Goal: Task Accomplishment & Management: Complete application form

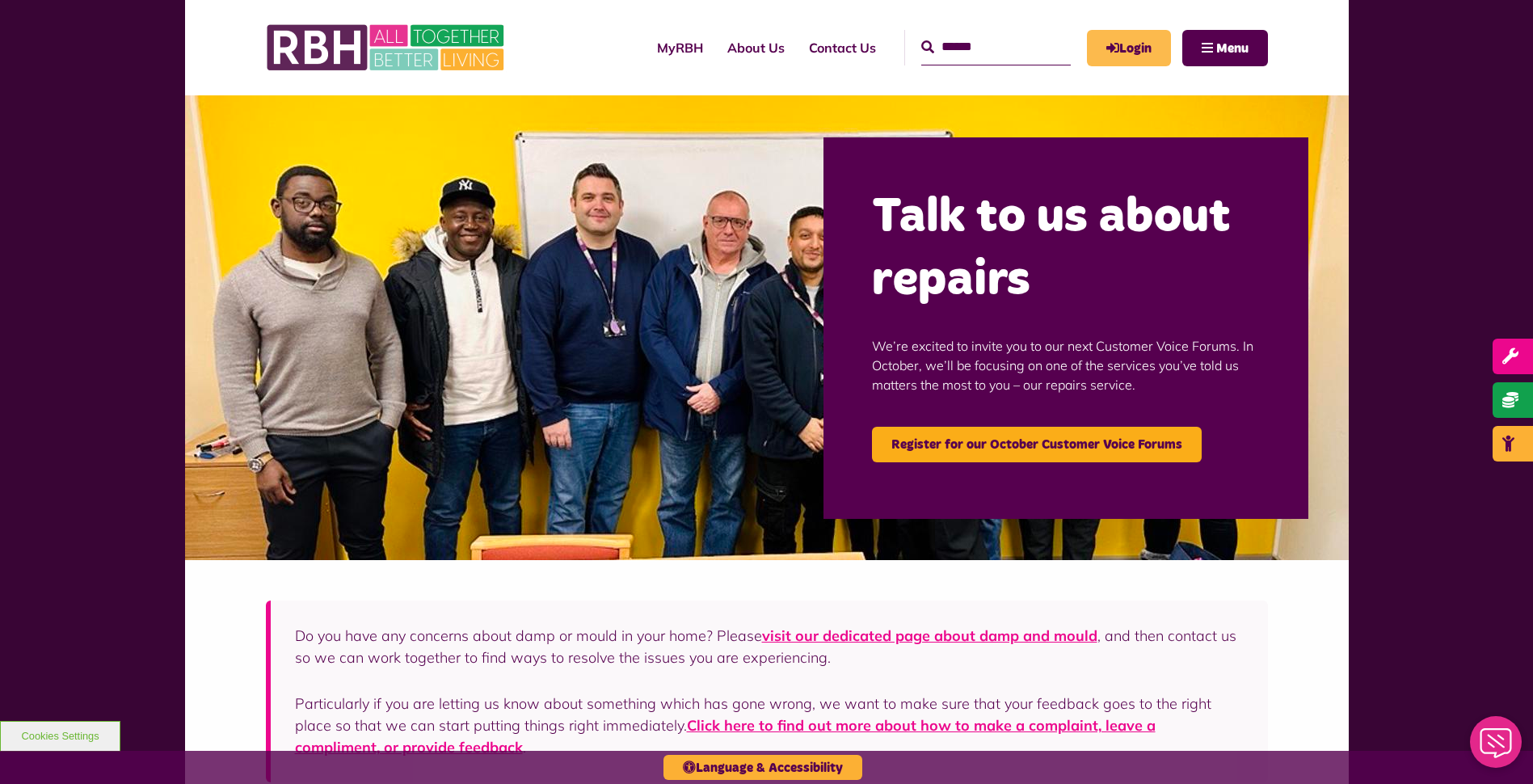
click at [1136, 48] on link "Login" at bounding box center [1128, 47] width 84 height 36
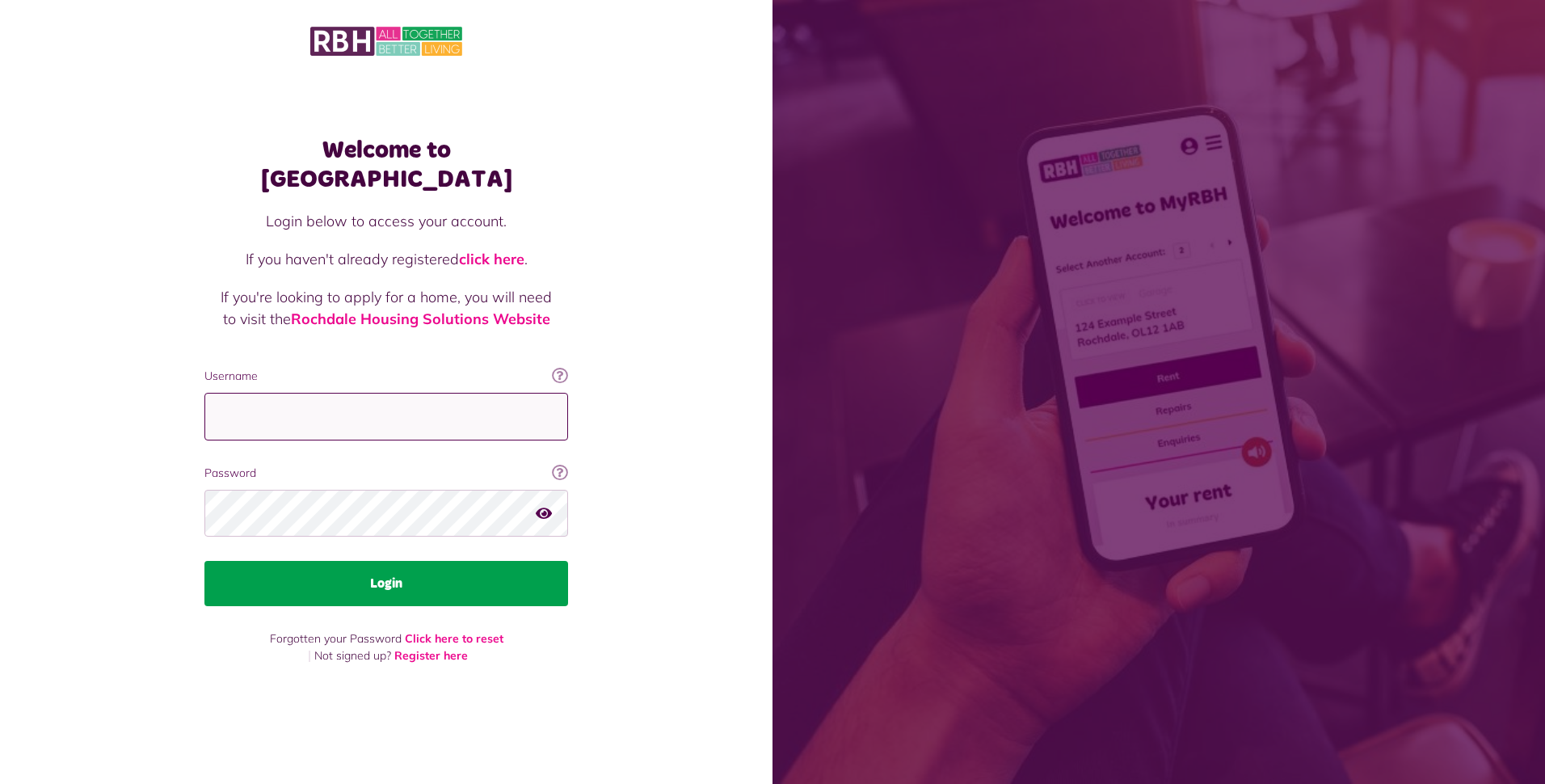
type input "**********"
click at [381, 574] on button "Login" at bounding box center [386, 583] width 363 height 45
click at [386, 572] on button "Login" at bounding box center [386, 583] width 363 height 45
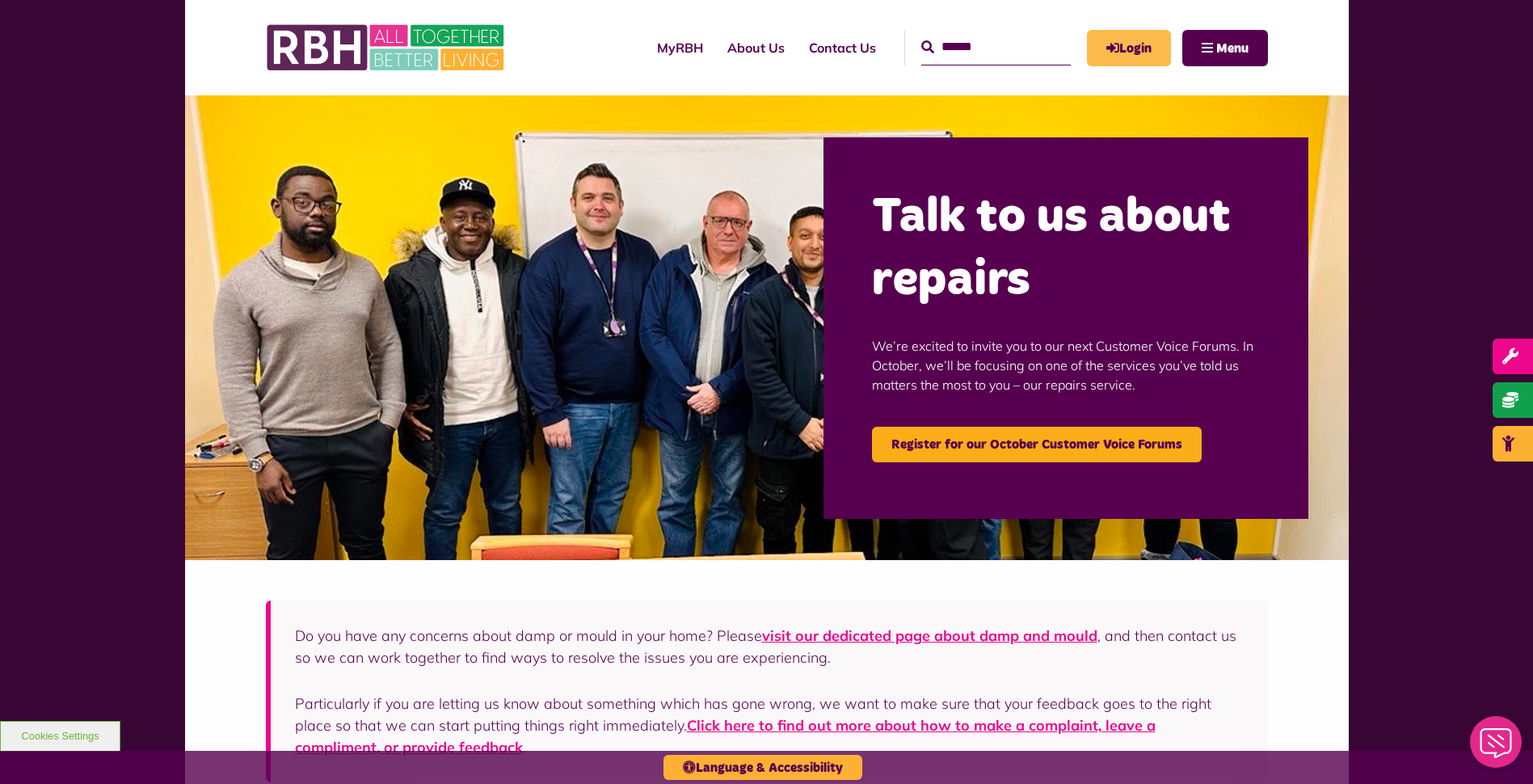
click at [1120, 44] on link "Login" at bounding box center [1128, 47] width 84 height 36
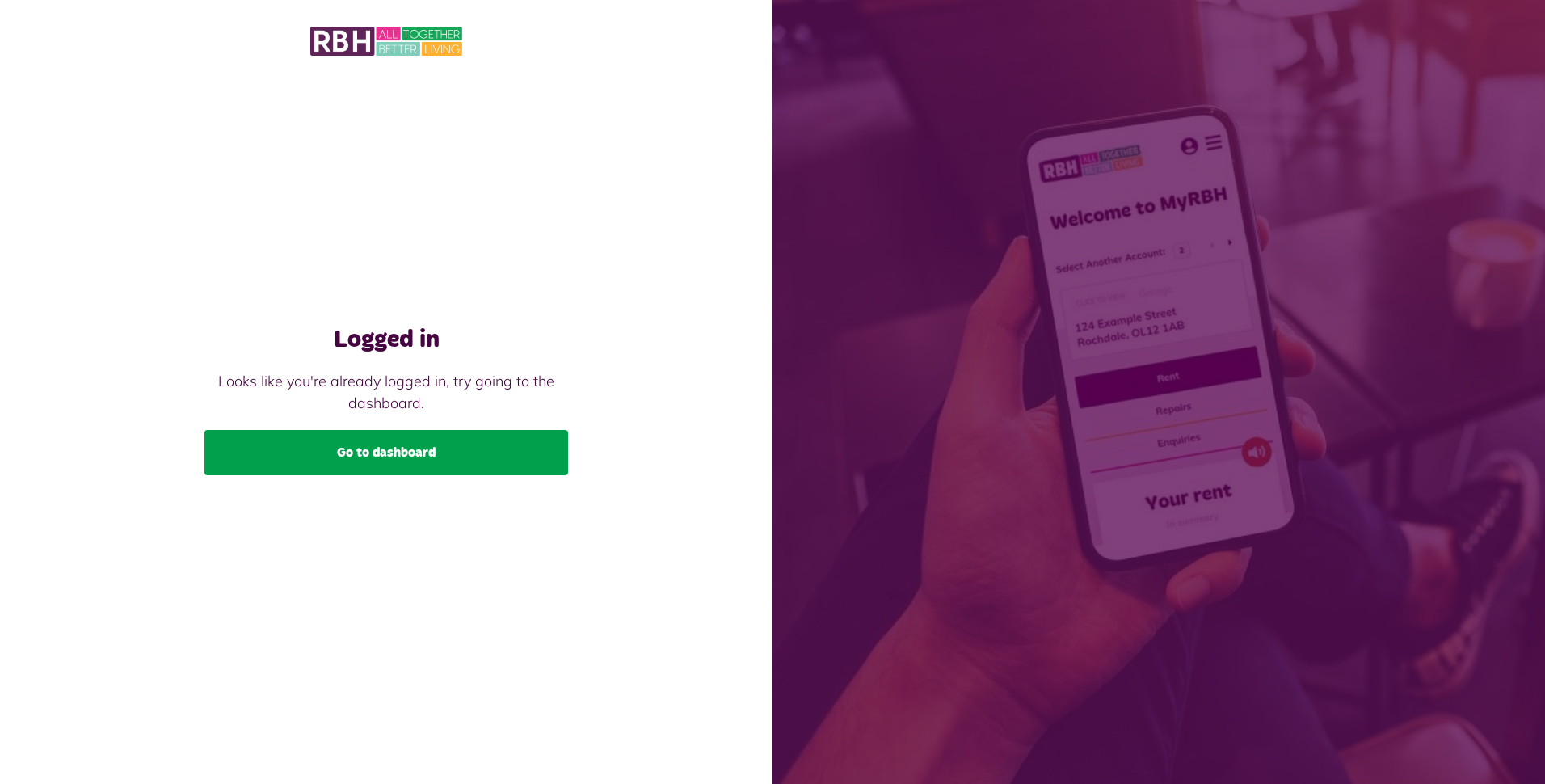
click at [431, 455] on link "Go to dashboard" at bounding box center [386, 452] width 363 height 45
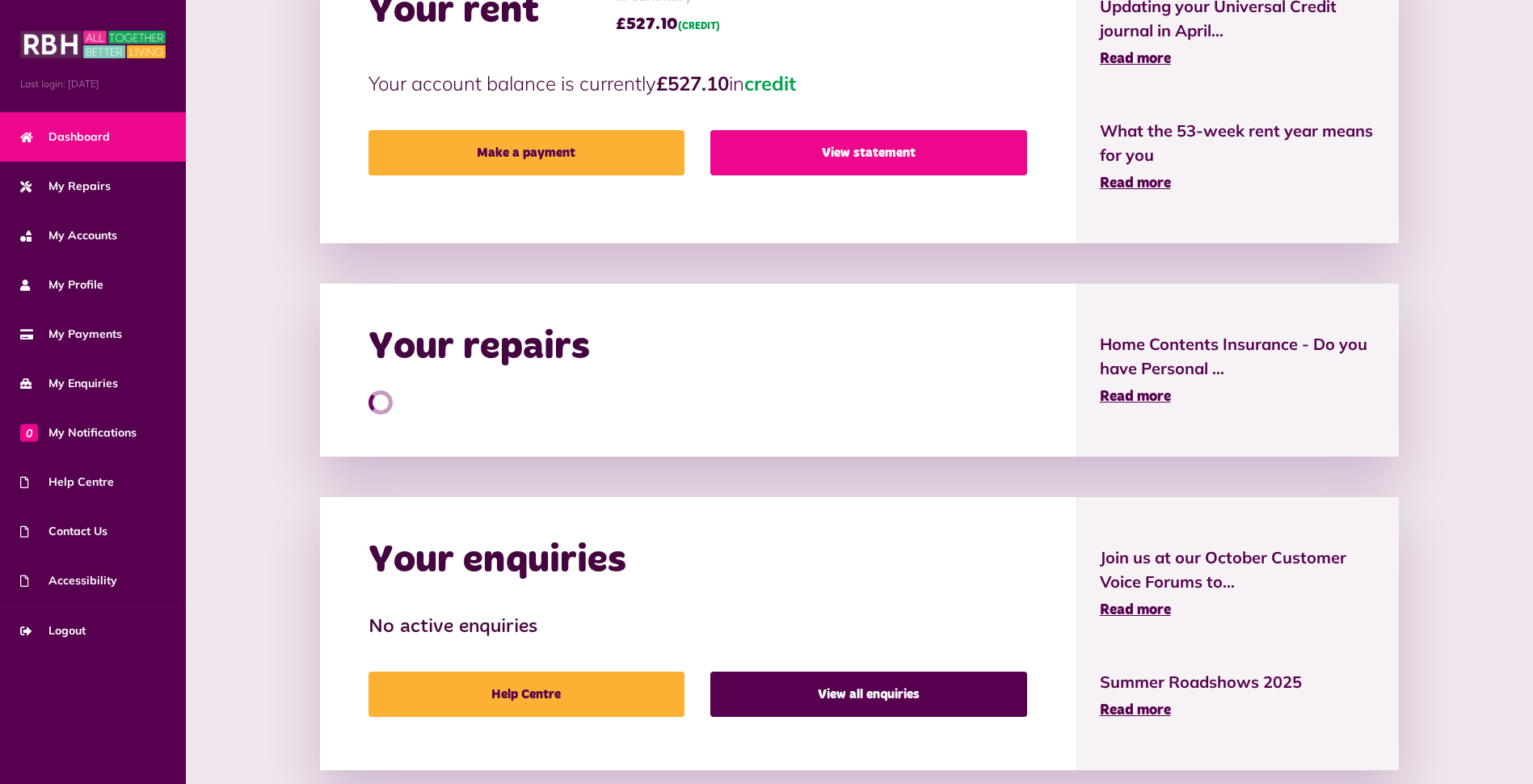
scroll to position [466, 0]
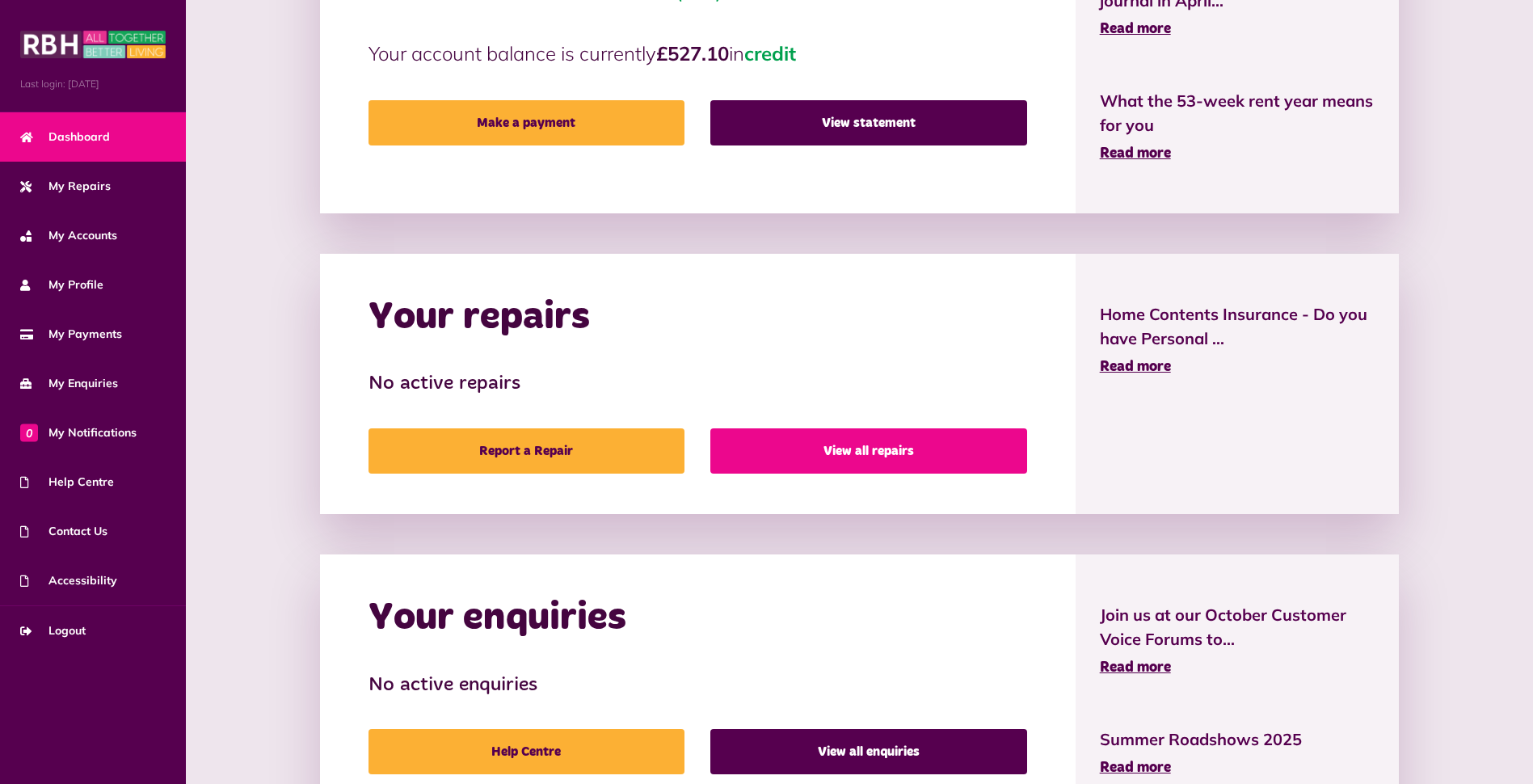
click at [741, 441] on link "View all repairs" at bounding box center [868, 450] width 316 height 45
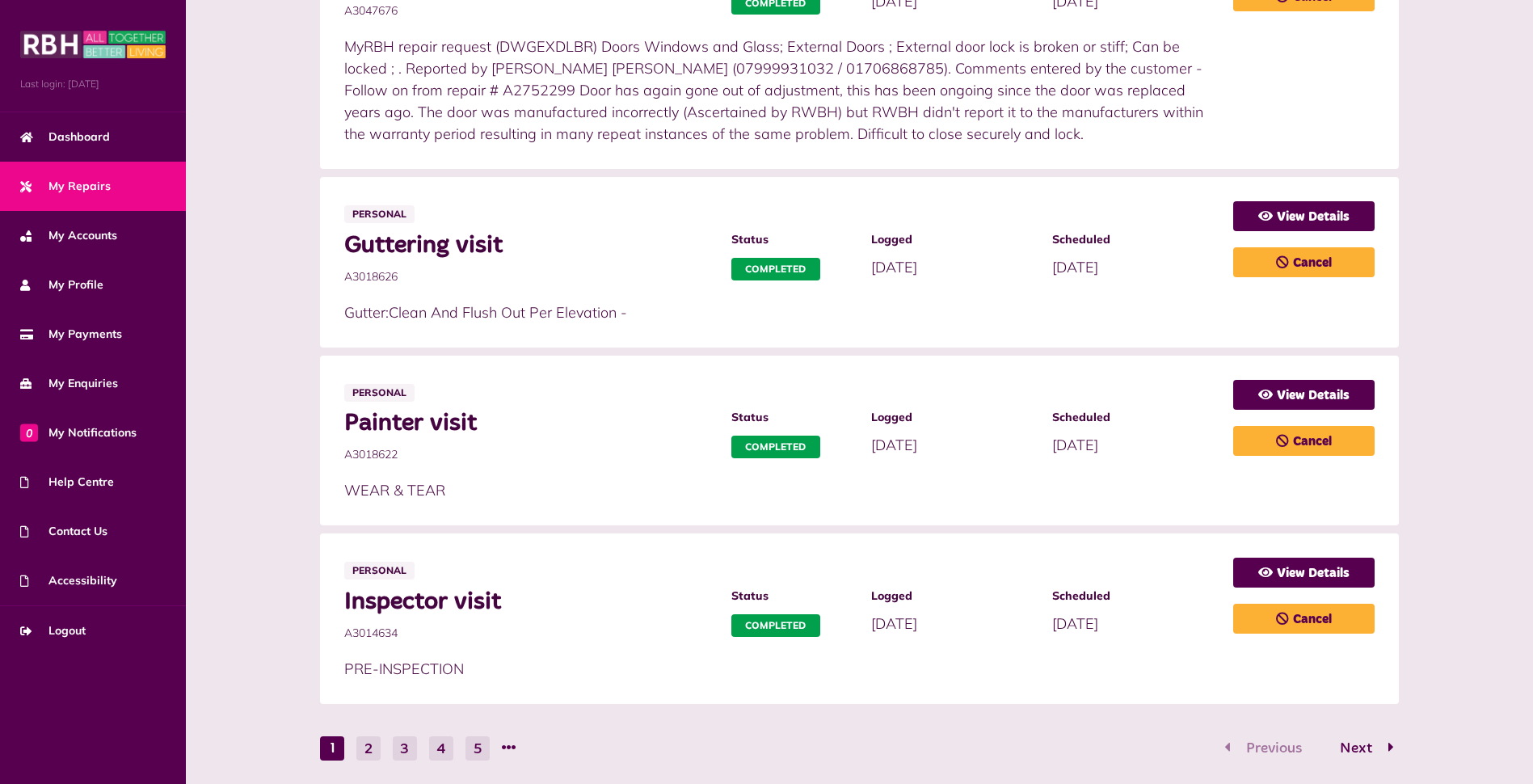
scroll to position [808, 0]
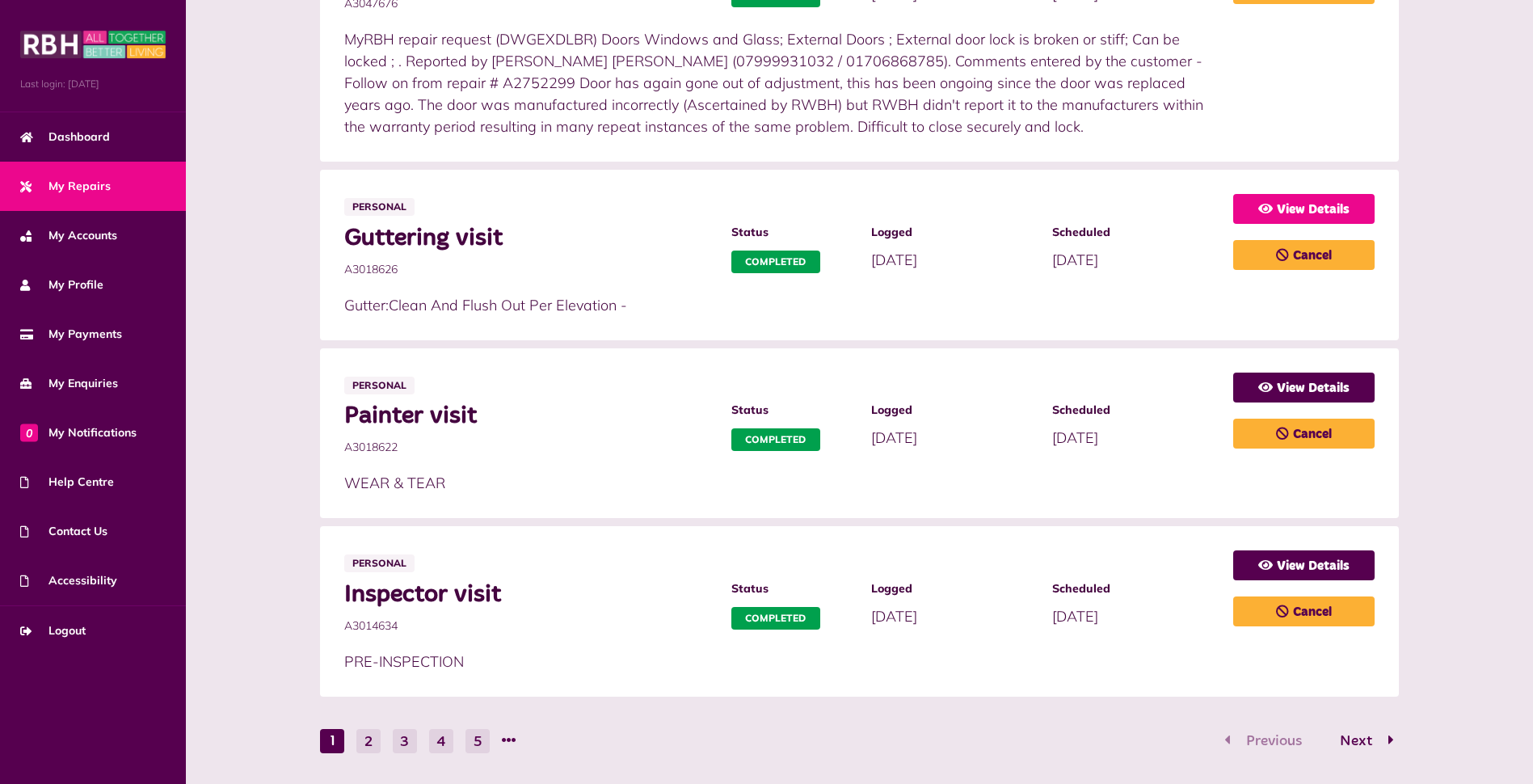
click at [1284, 208] on link "View Details" at bounding box center [1303, 209] width 142 height 30
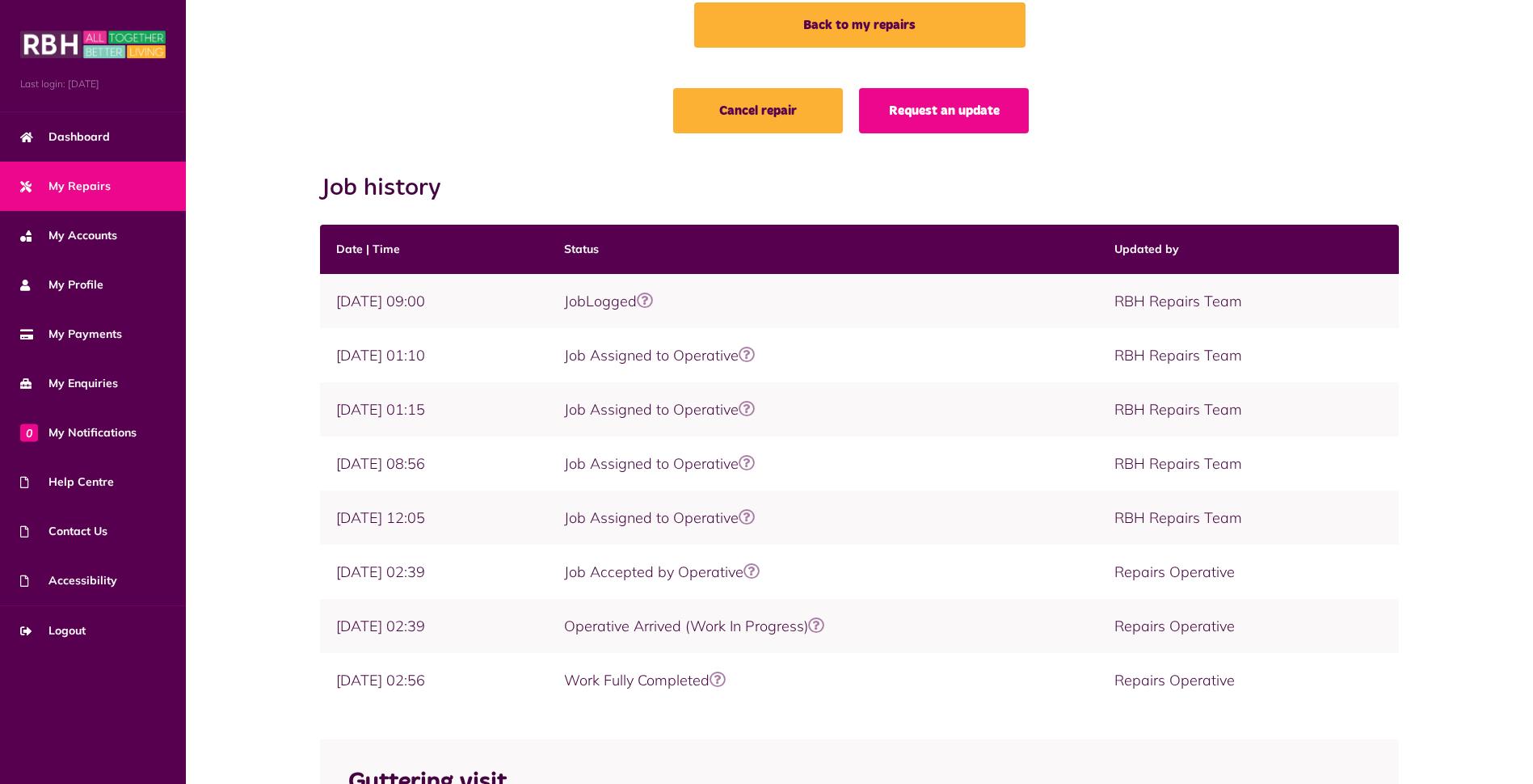
scroll to position [99, 0]
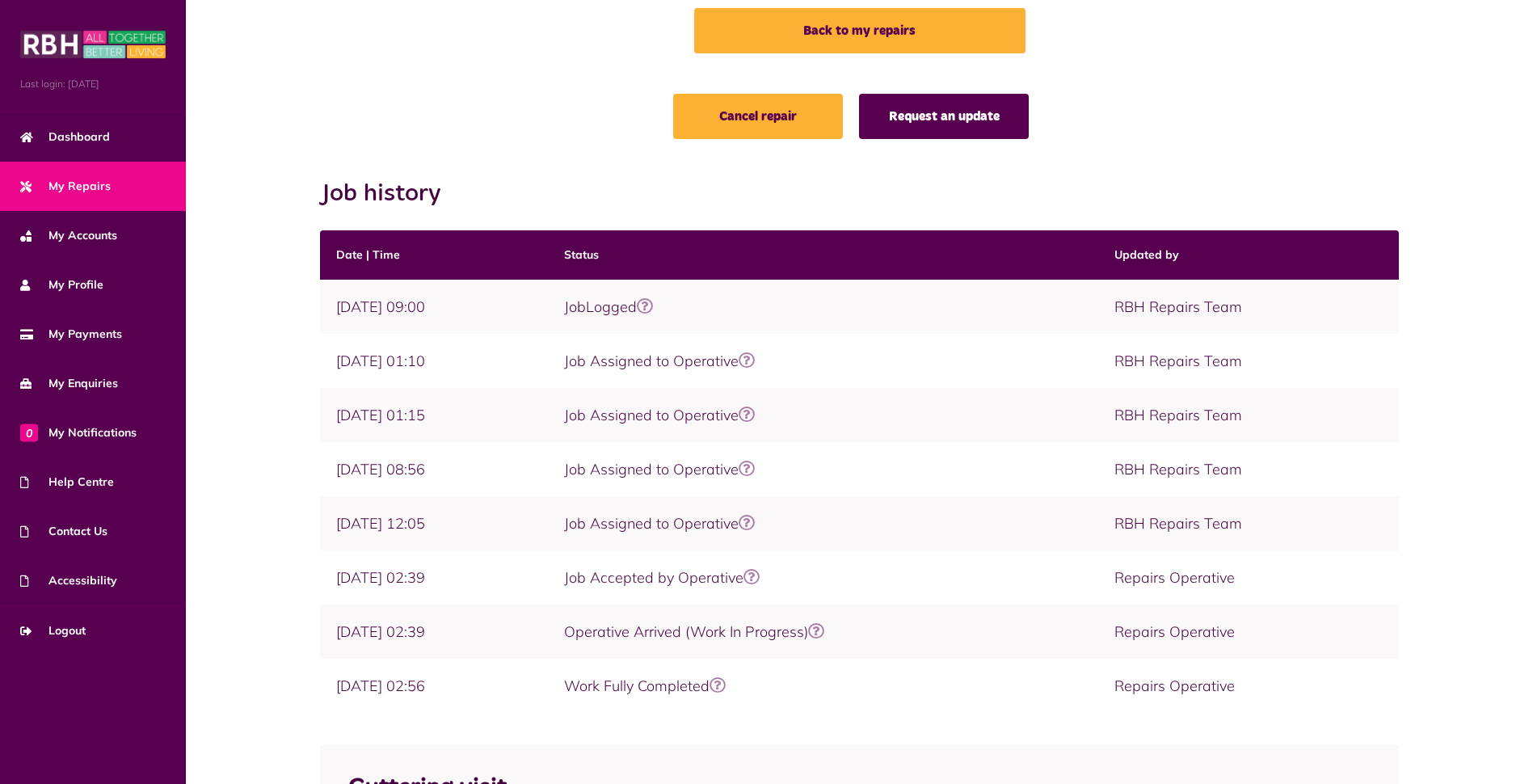
click at [942, 123] on link "Request an update" at bounding box center [944, 116] width 170 height 45
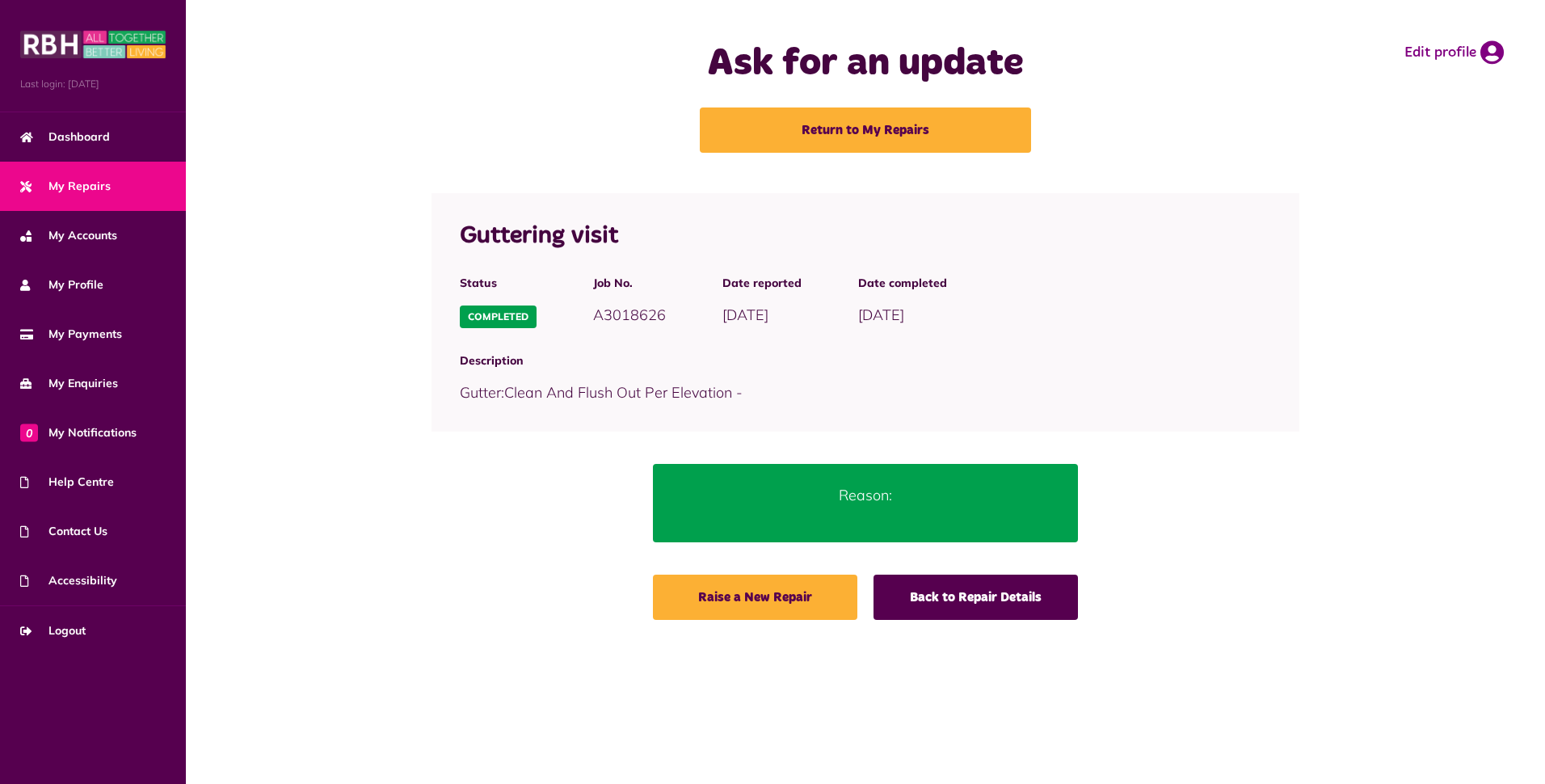
click at [855, 499] on p "Reason:" at bounding box center [865, 495] width 377 height 22
click at [791, 594] on link "Raise a New Repair" at bounding box center [754, 597] width 205 height 45
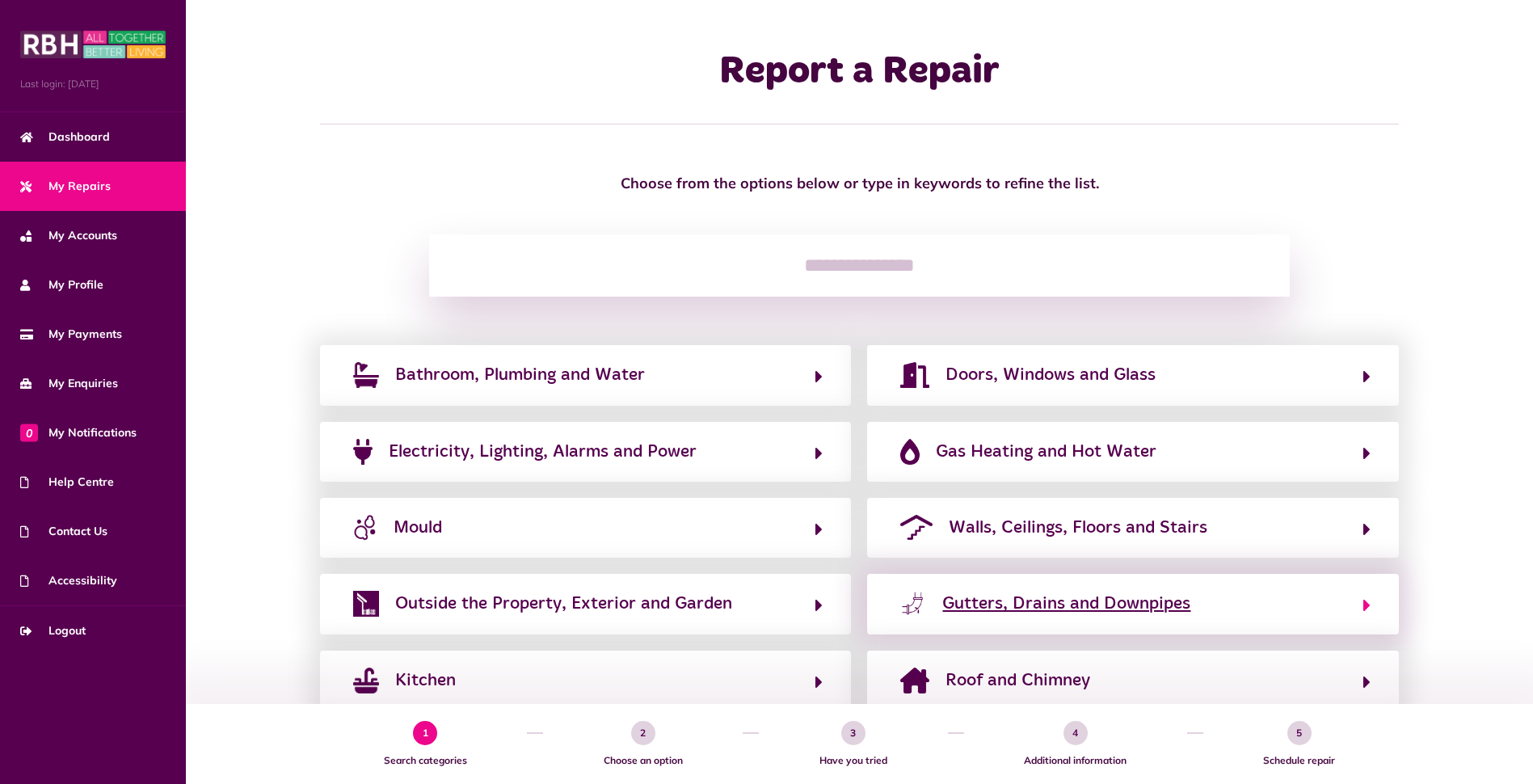
click at [1013, 617] on button "Gutters, Drains and Downpipes" at bounding box center [1133, 603] width 475 height 28
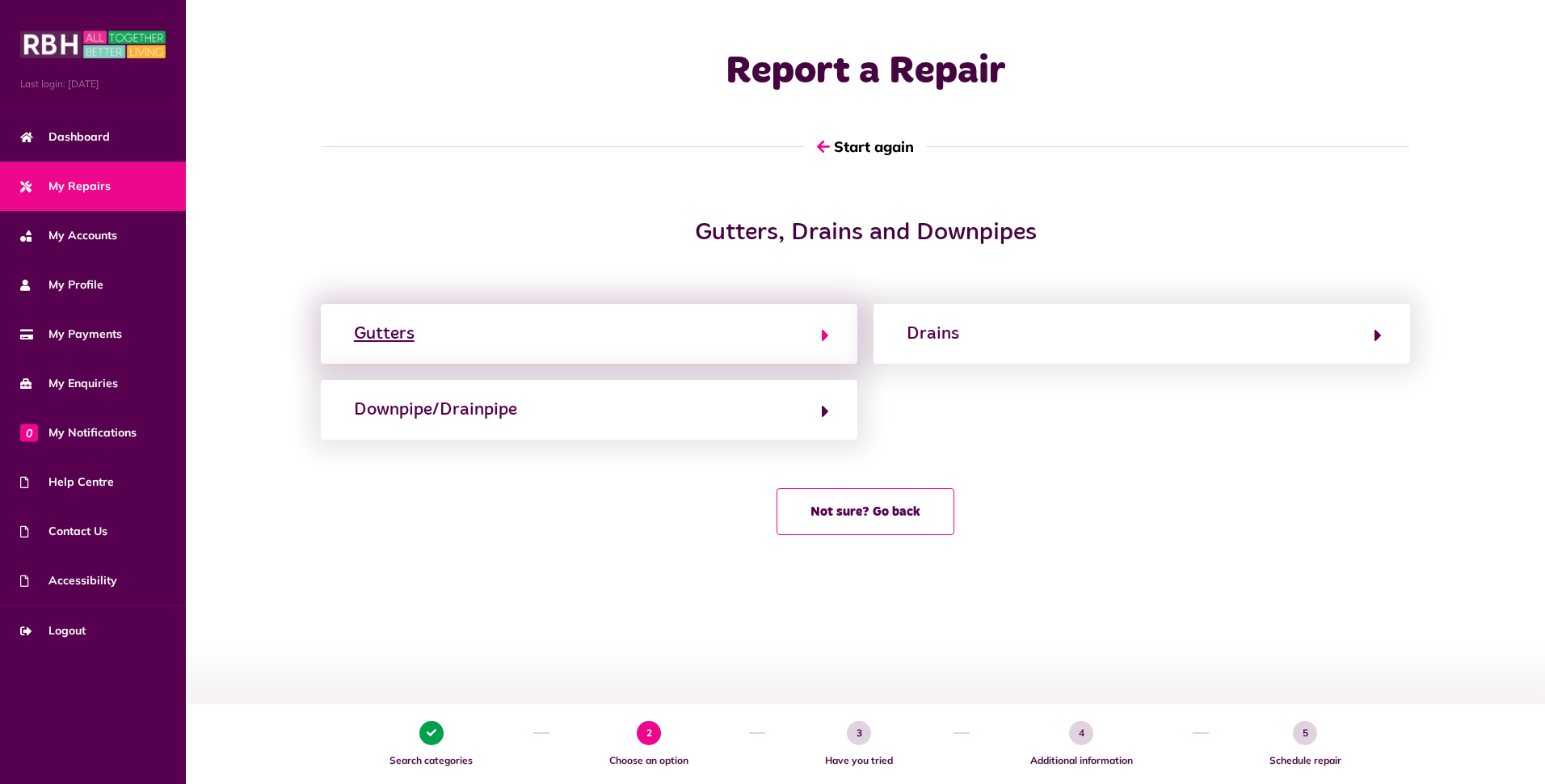
click at [428, 333] on button "Gutters" at bounding box center [589, 334] width 480 height 28
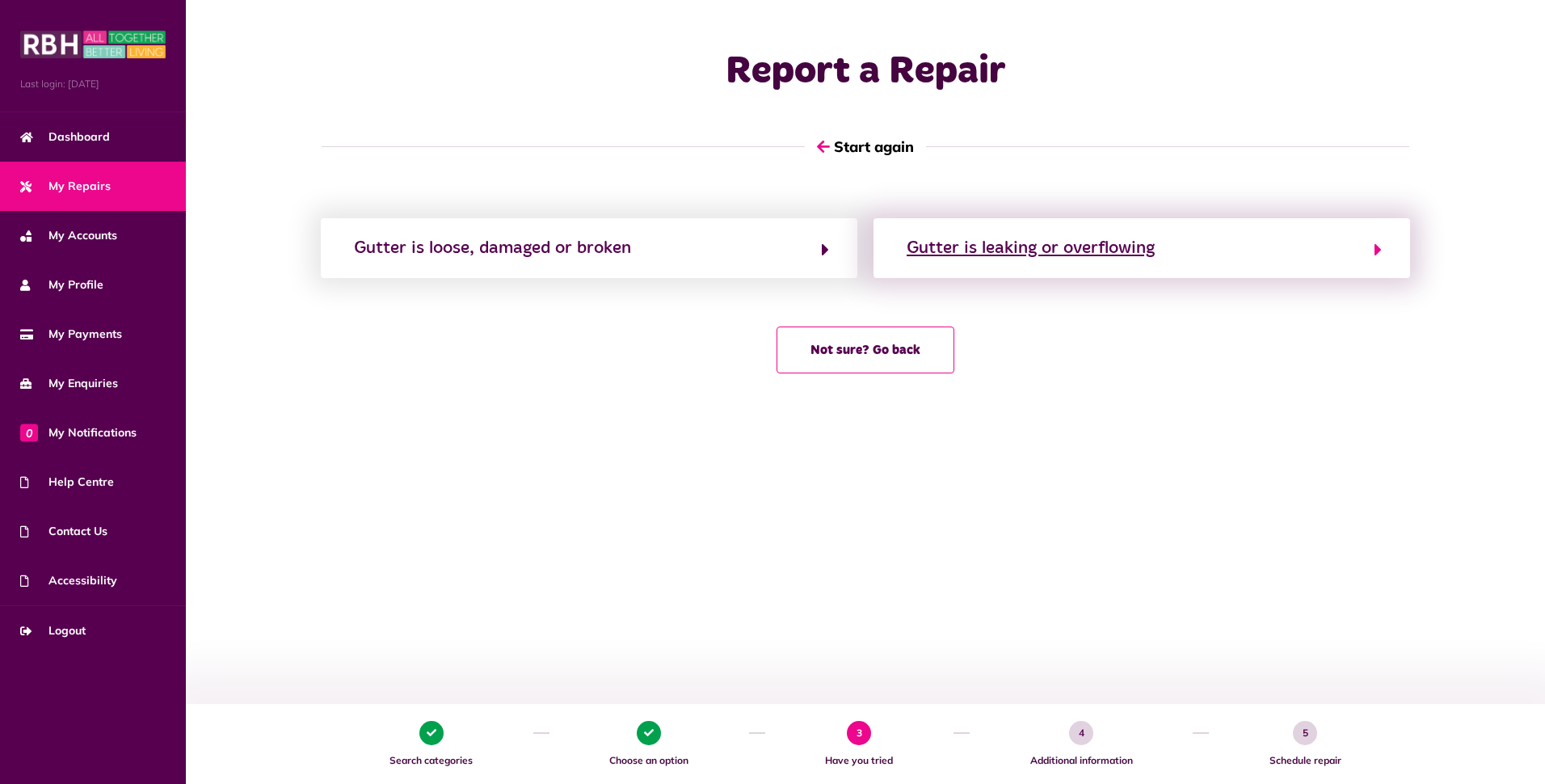
click at [1026, 250] on div "Gutter is leaking or overflowing" at bounding box center [1031, 248] width 248 height 26
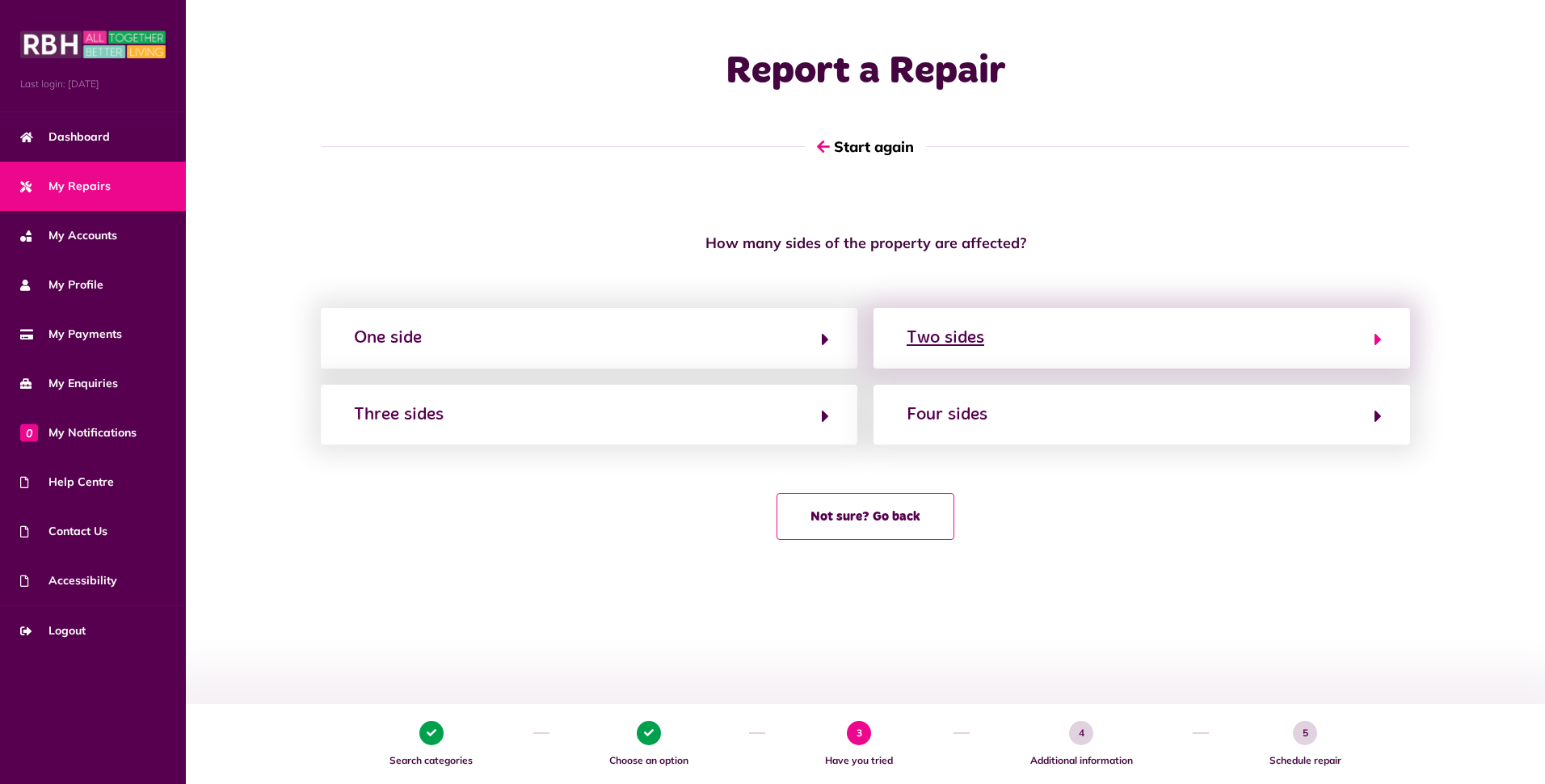
click at [968, 336] on div "Two sides" at bounding box center [945, 337] width 78 height 26
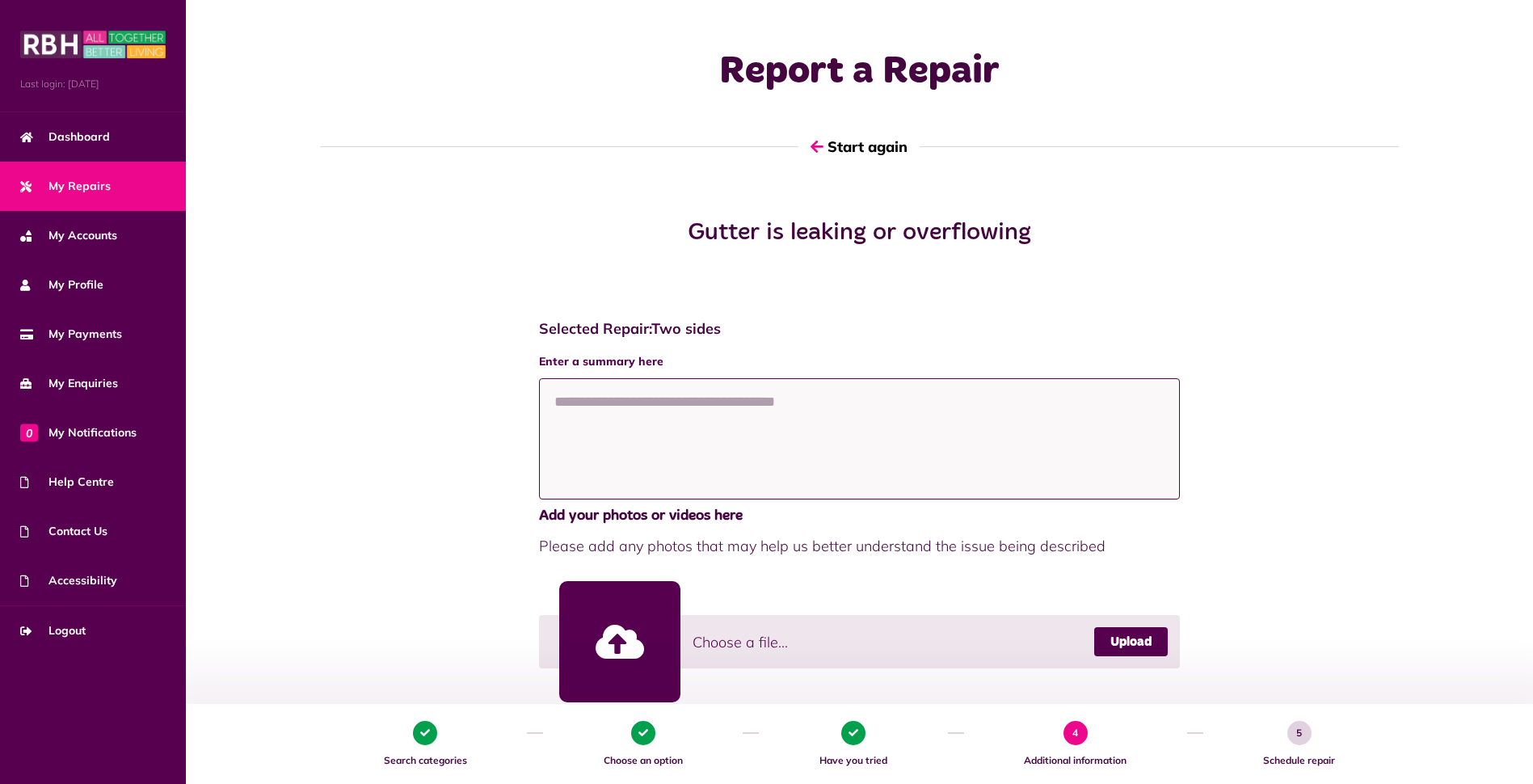
click at [833, 430] on textarea at bounding box center [859, 438] width 641 height 121
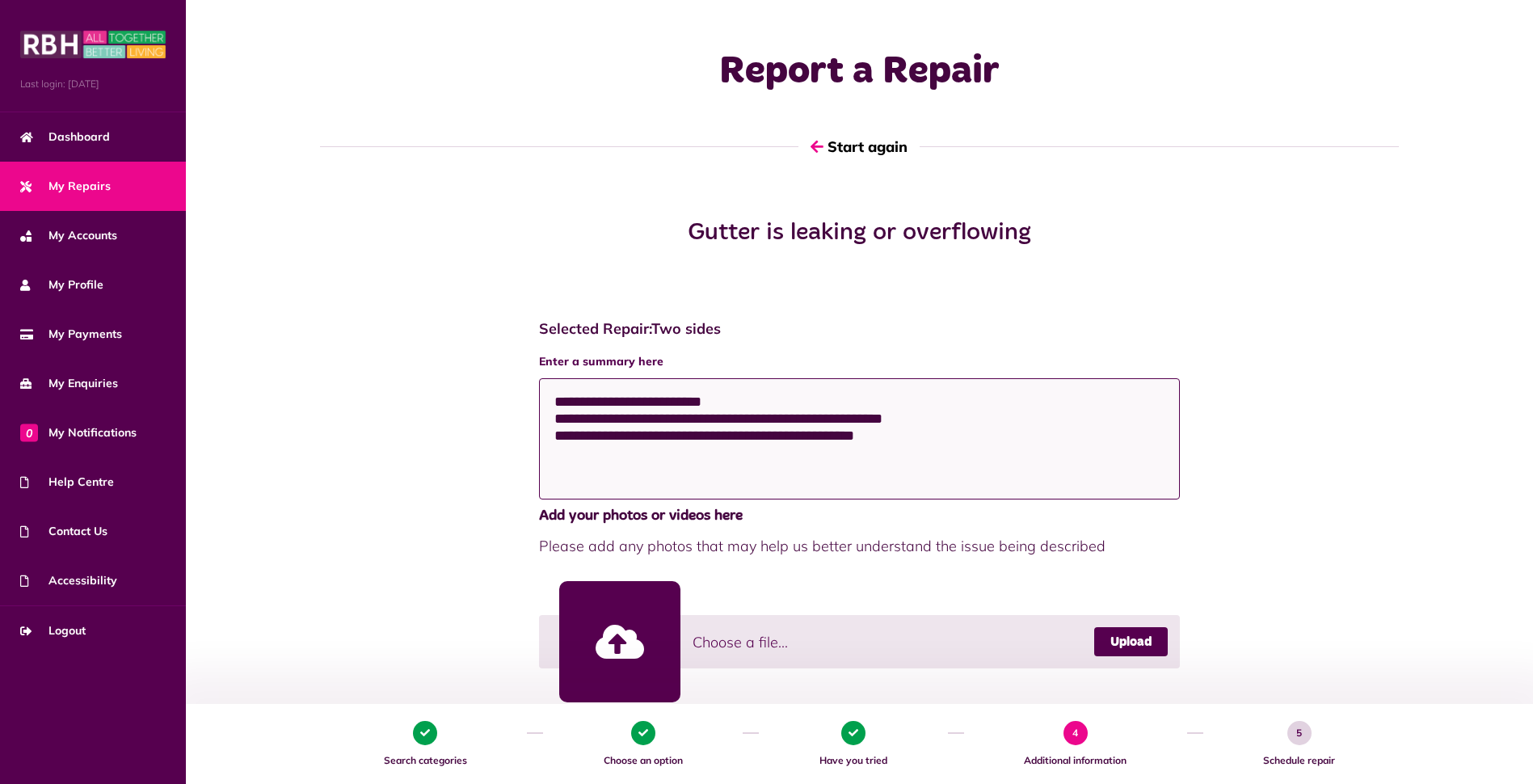
click at [988, 420] on textarea "**********" at bounding box center [859, 438] width 641 height 121
type textarea "**********"
click at [630, 639] on link at bounding box center [619, 641] width 121 height 121
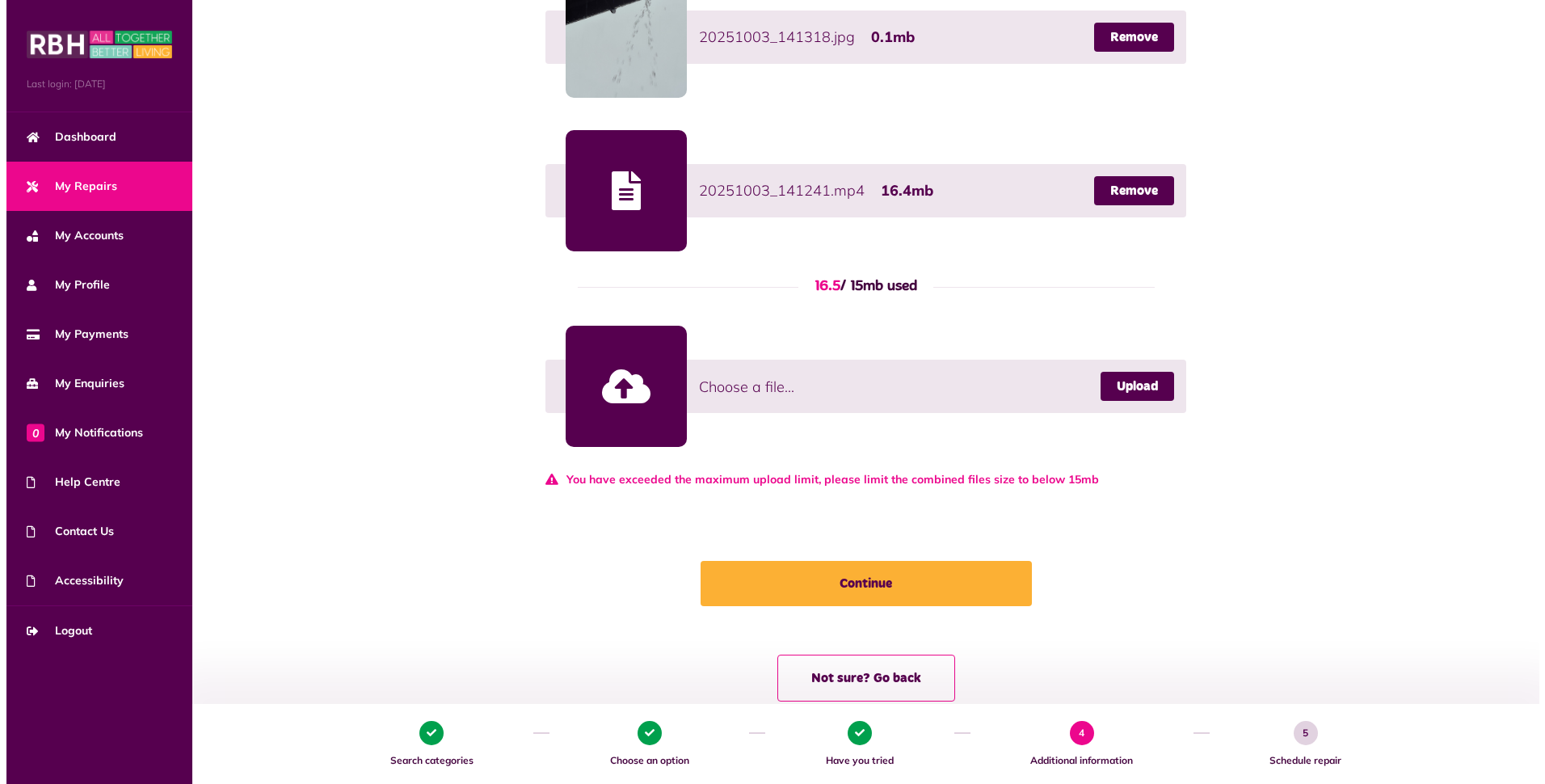
scroll to position [643, 0]
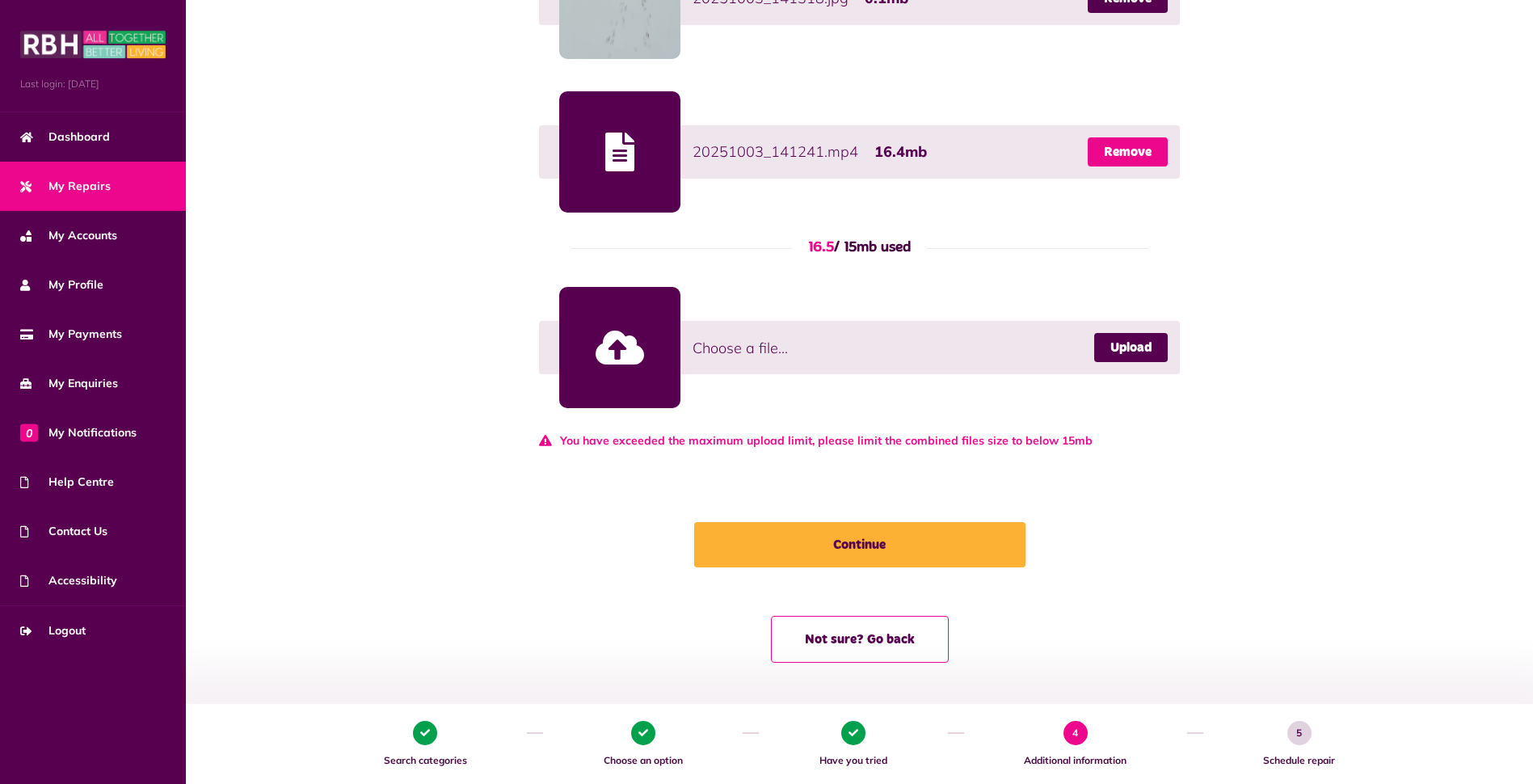
click at [1134, 157] on link "Remove" at bounding box center [1127, 151] width 80 height 29
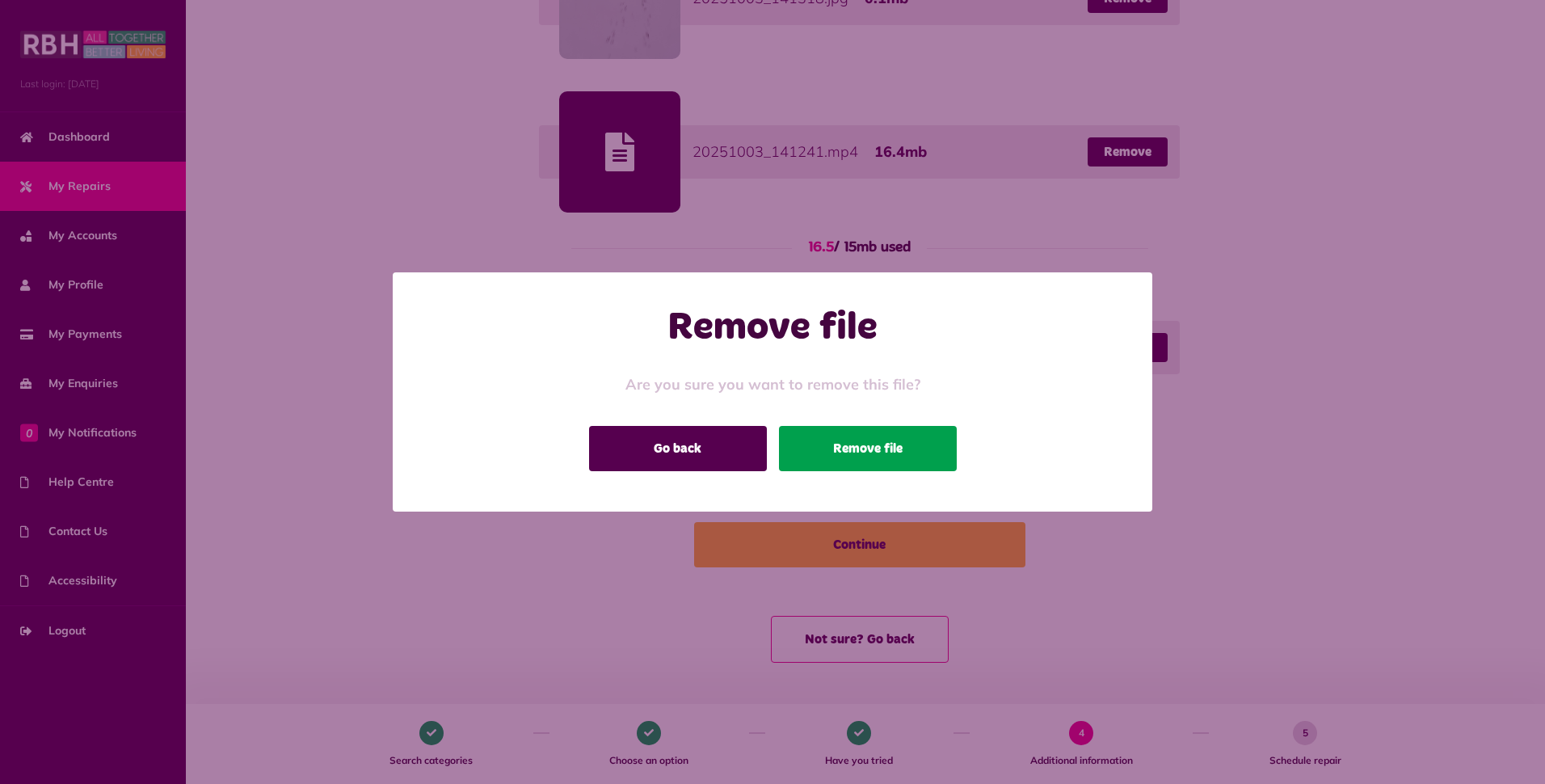
click at [828, 448] on button "Remove file" at bounding box center [867, 448] width 178 height 45
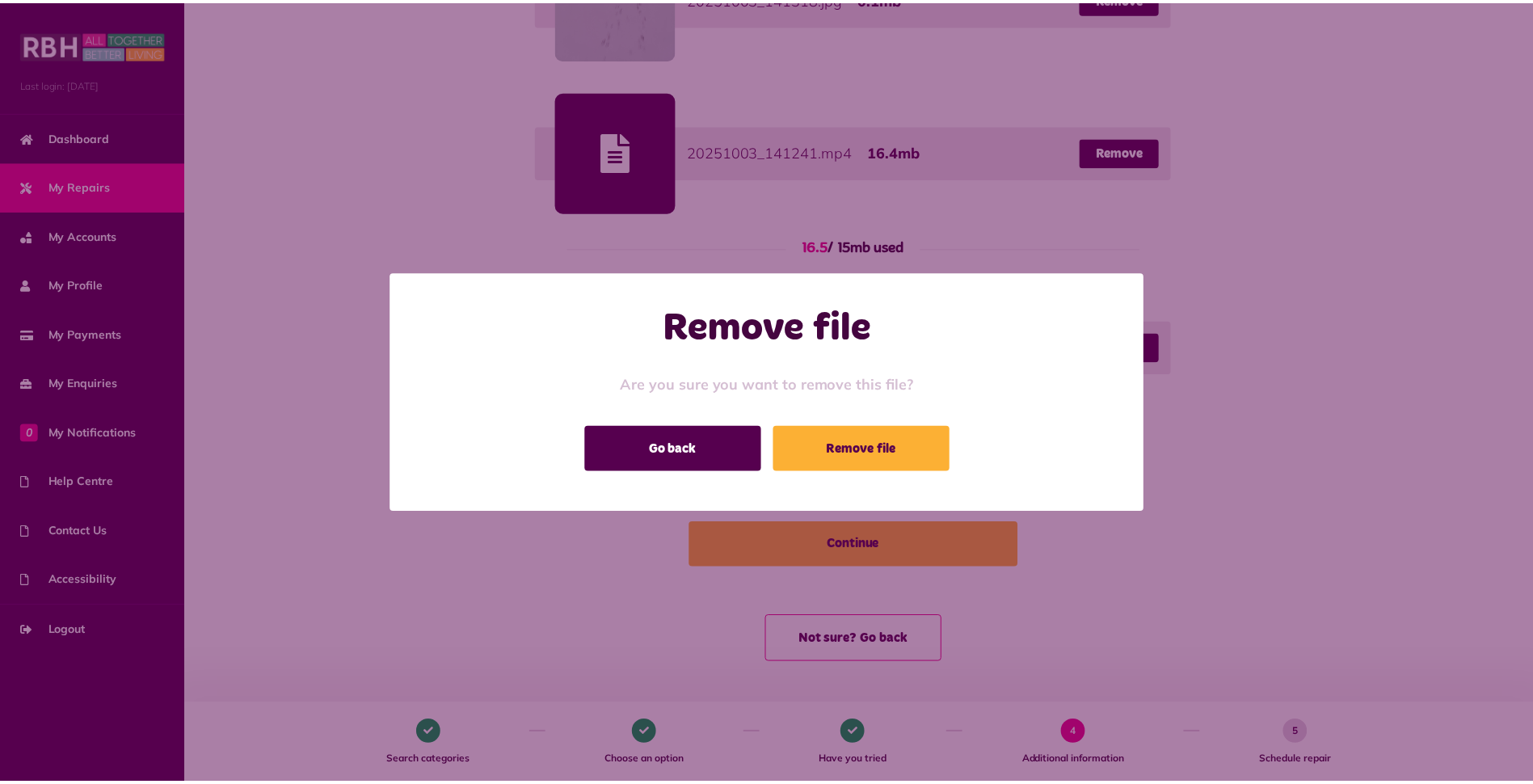
scroll to position [464, 0]
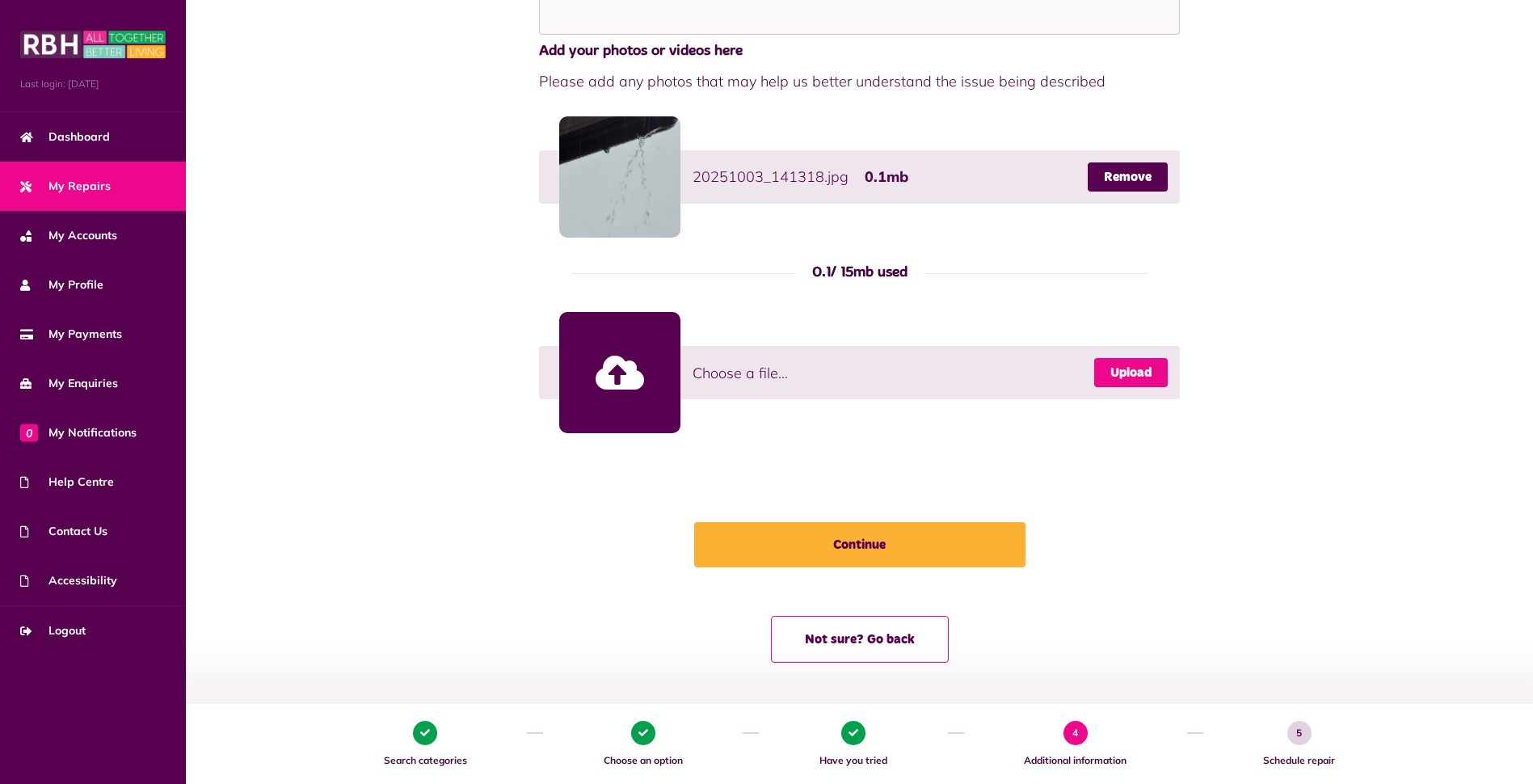
click at [1124, 377] on link "Upload" at bounding box center [1130, 372] width 73 height 29
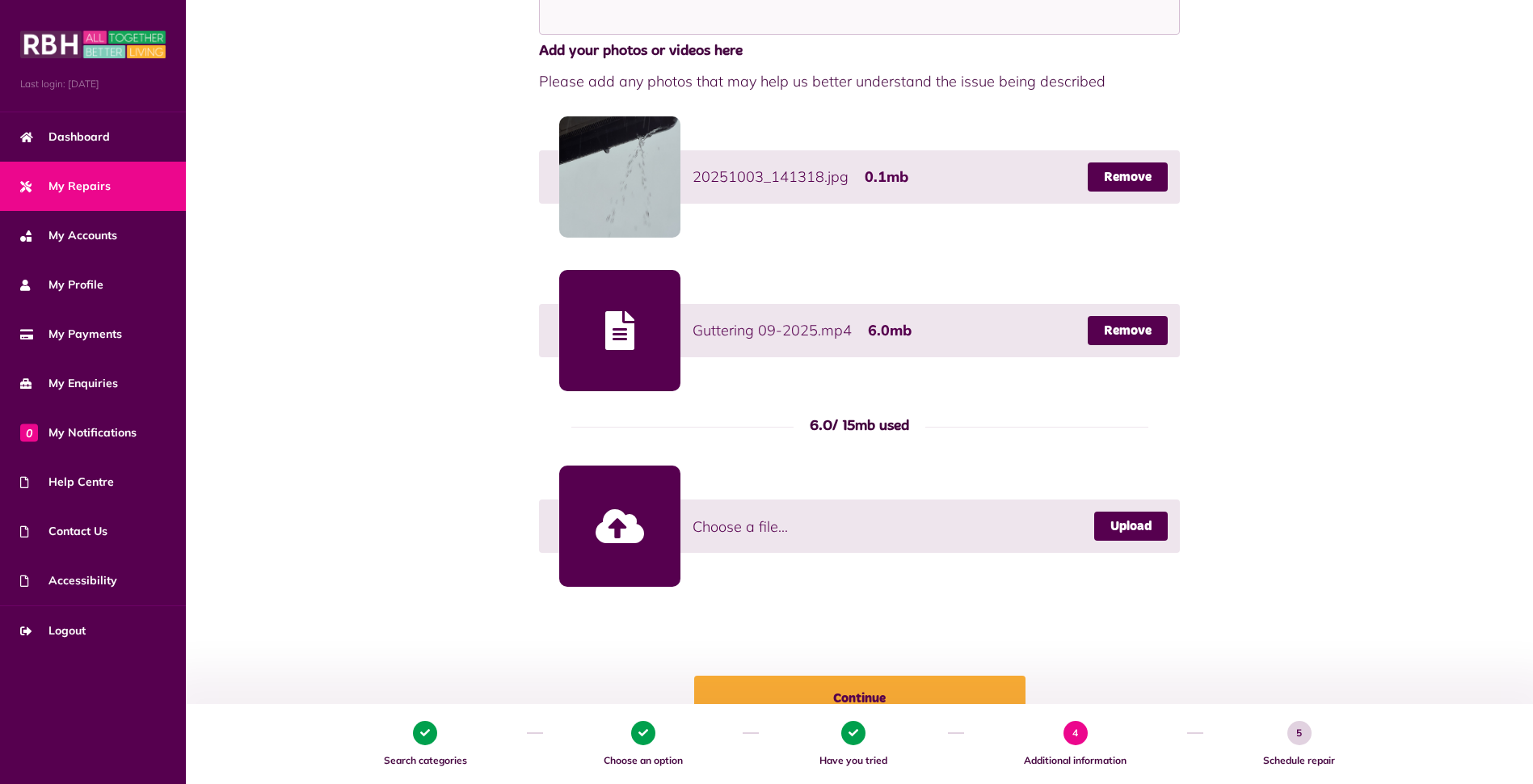
click at [638, 346] on div at bounding box center [619, 330] width 121 height 121
click at [878, 688] on button "Continue" at bounding box center [859, 698] width 331 height 45
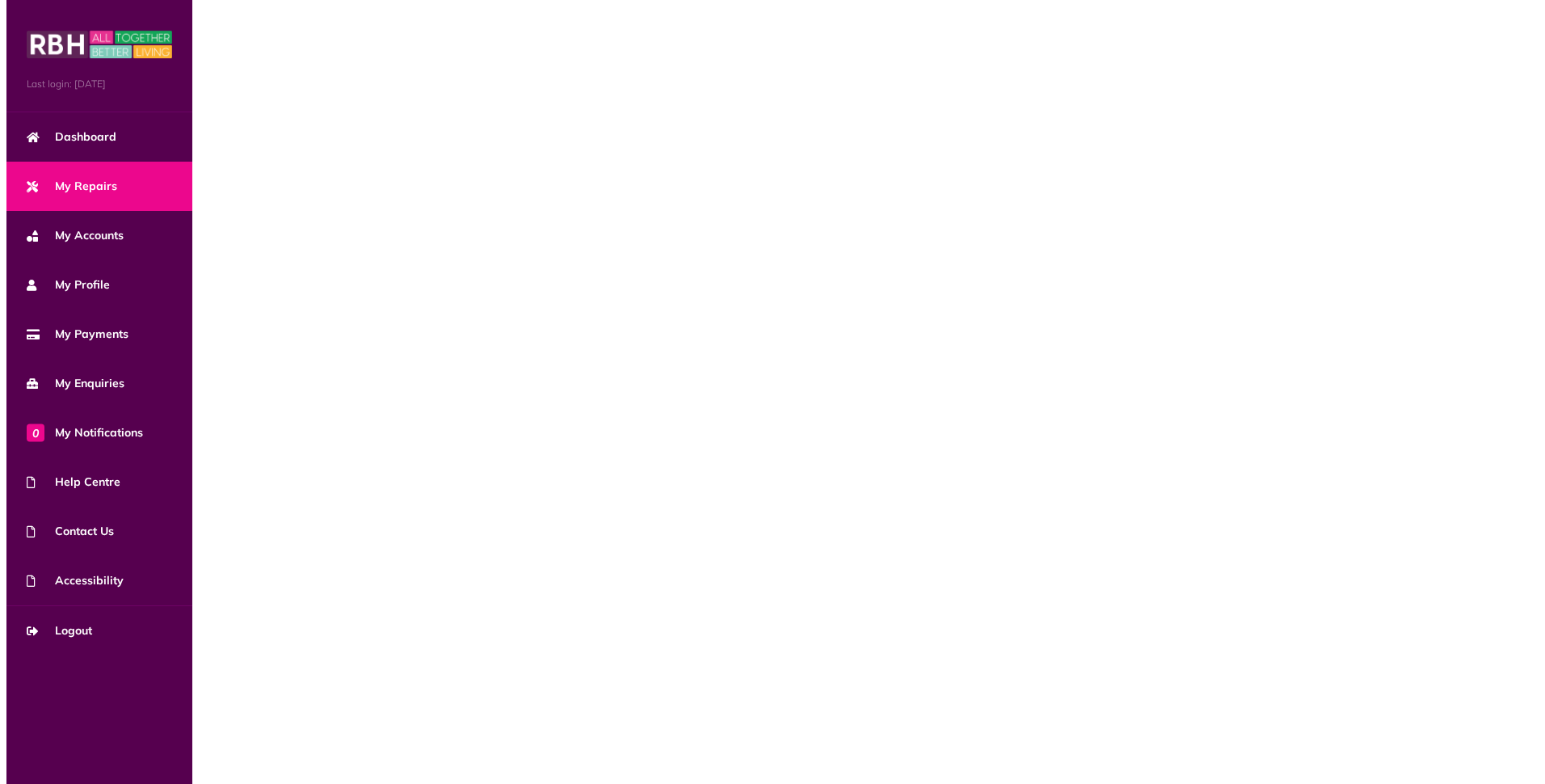
scroll to position [0, 0]
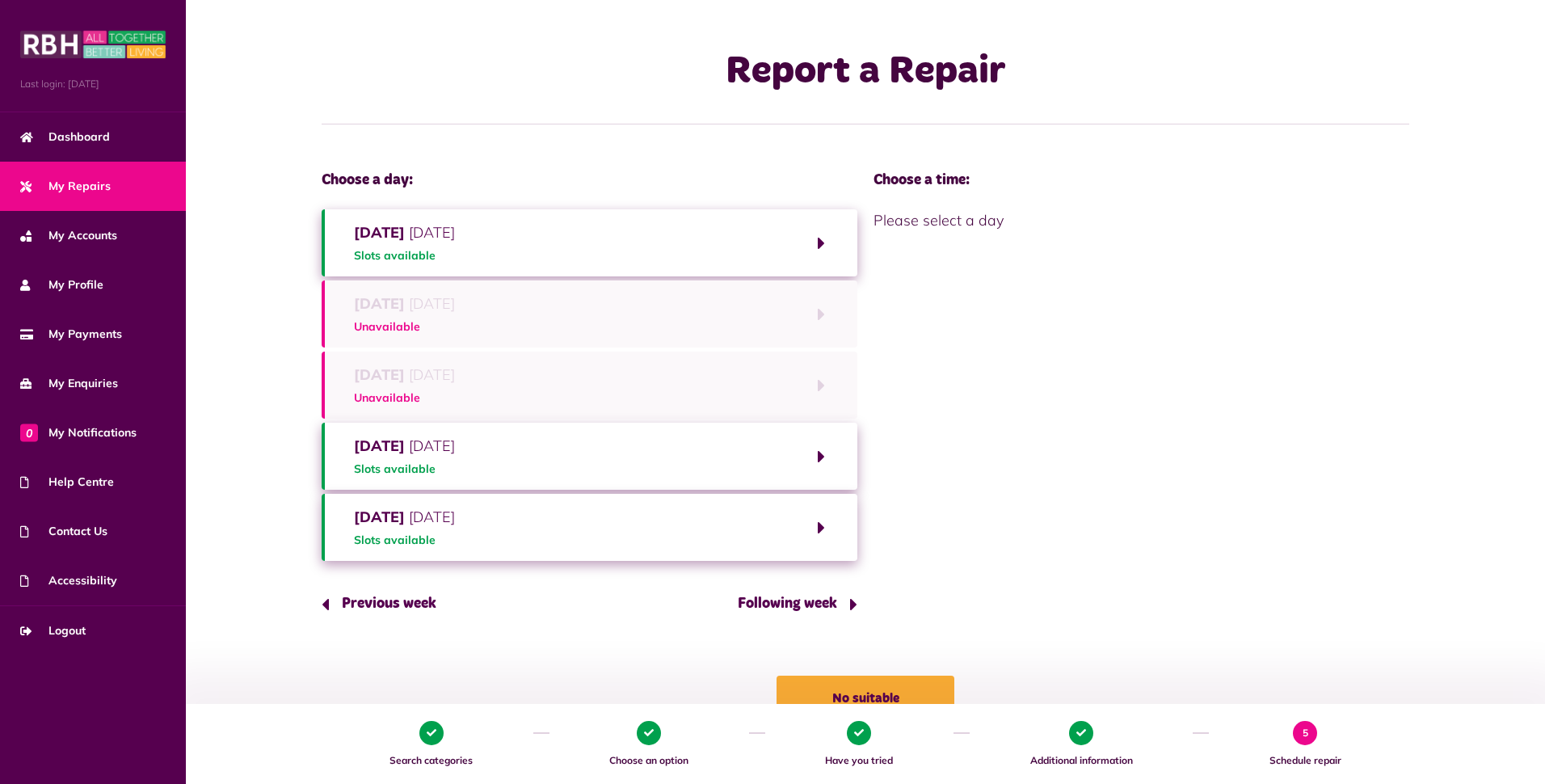
click at [826, 246] on button "Monday 13th October 2025 Slots available" at bounding box center [589, 243] width 536 height 67
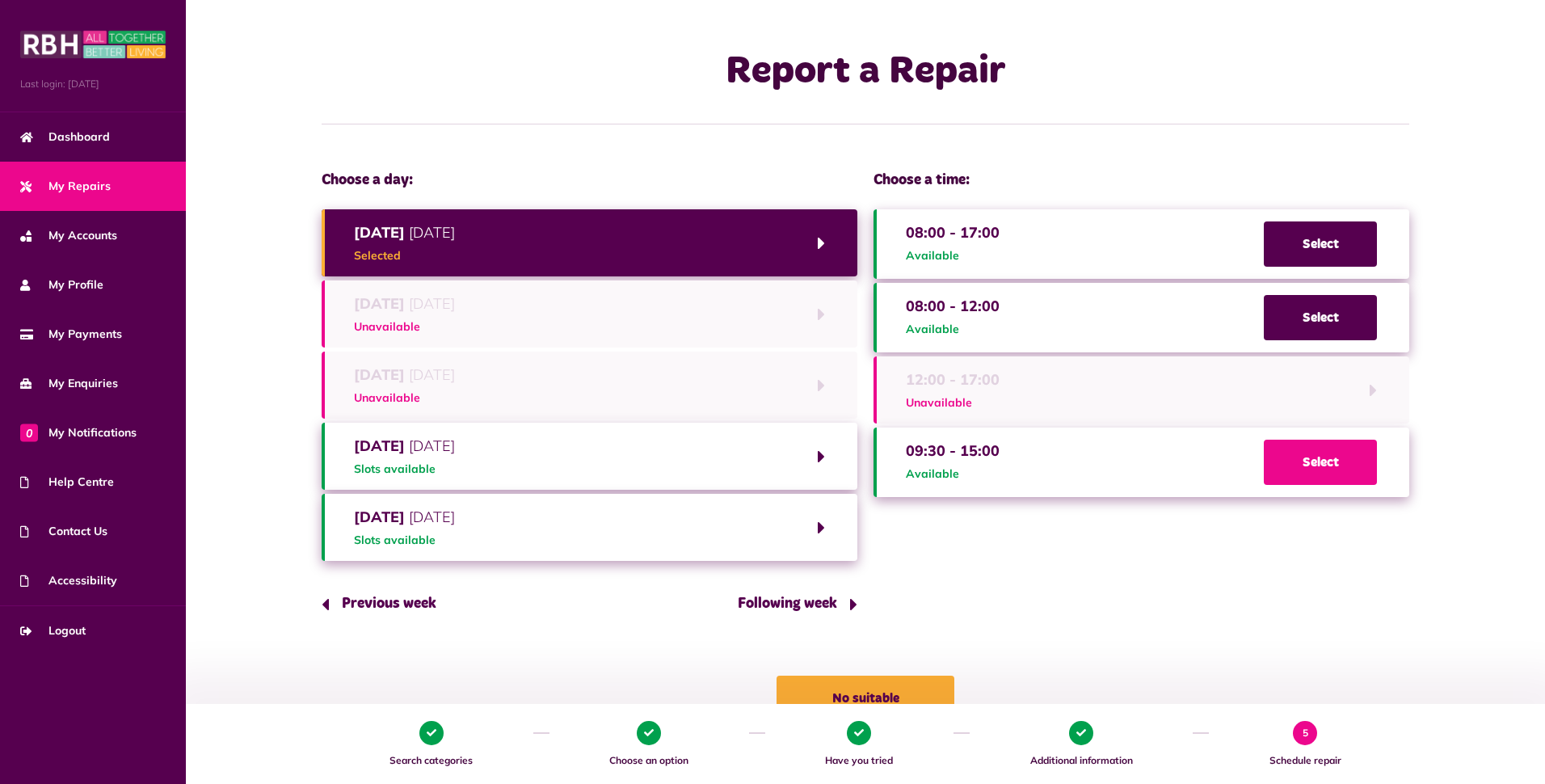
click at [1319, 474] on span "Select" at bounding box center [1320, 462] width 113 height 45
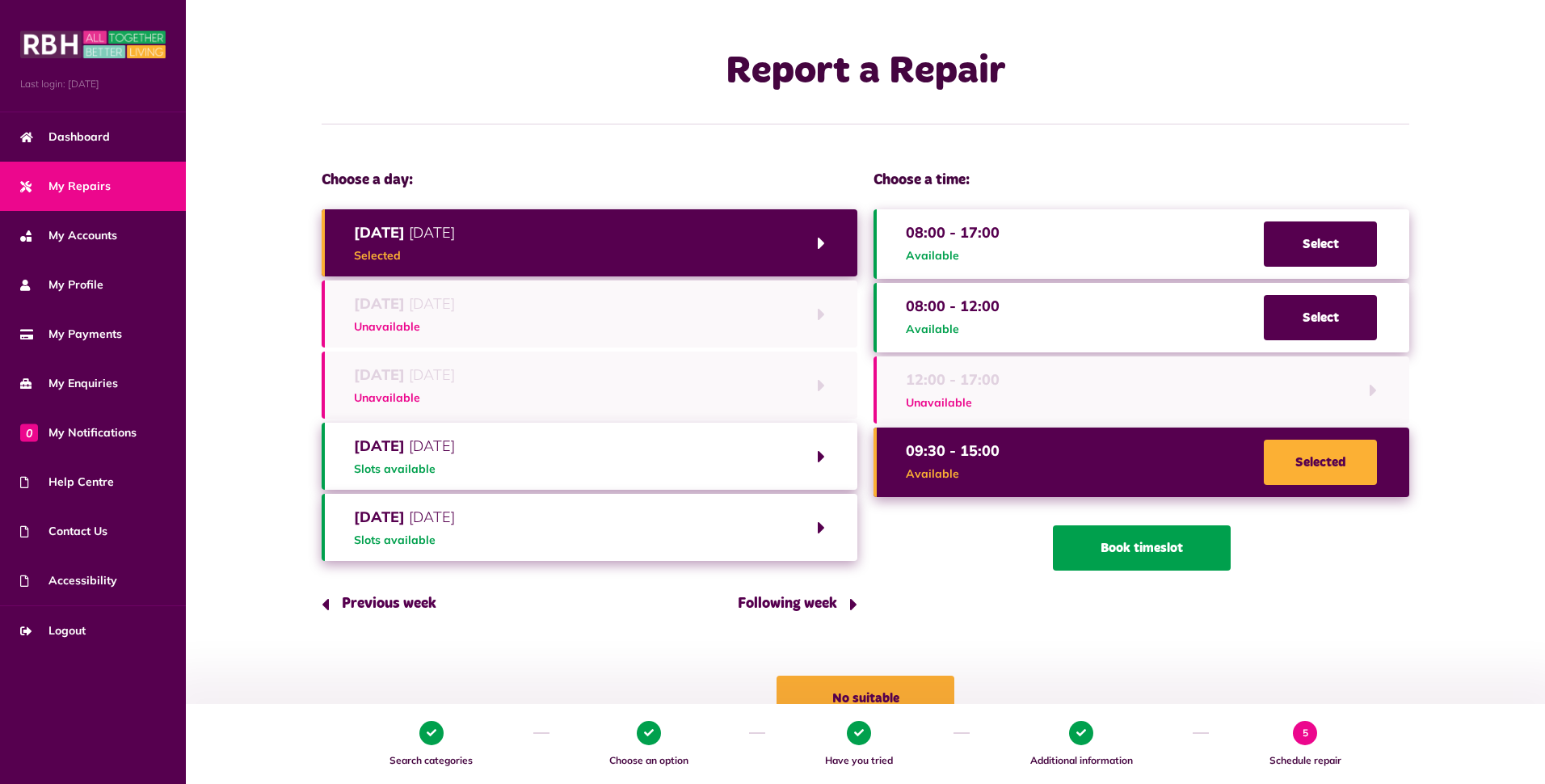
click at [1145, 545] on button "Book timeslot" at bounding box center [1142, 548] width 178 height 45
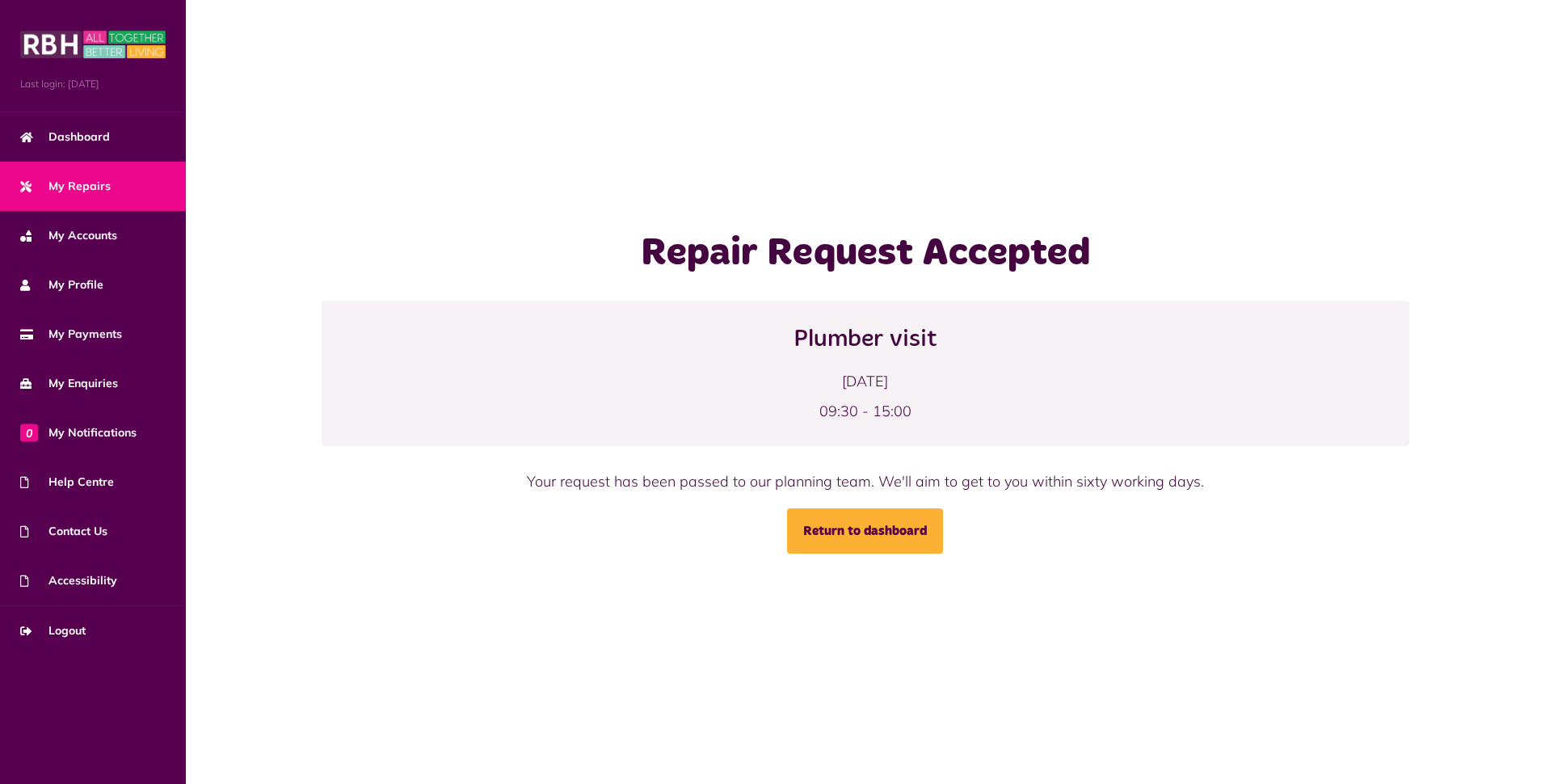
drag, startPoint x: 980, startPoint y: 384, endPoint x: 775, endPoint y: 345, distance: 208.7
click at [774, 344] on div "Plumber visit [DATE] 09:30 - 15:00" at bounding box center [866, 373] width 1088 height 145
copy div "Plumber visit [DATE]"
